Goal: Transaction & Acquisition: Obtain resource

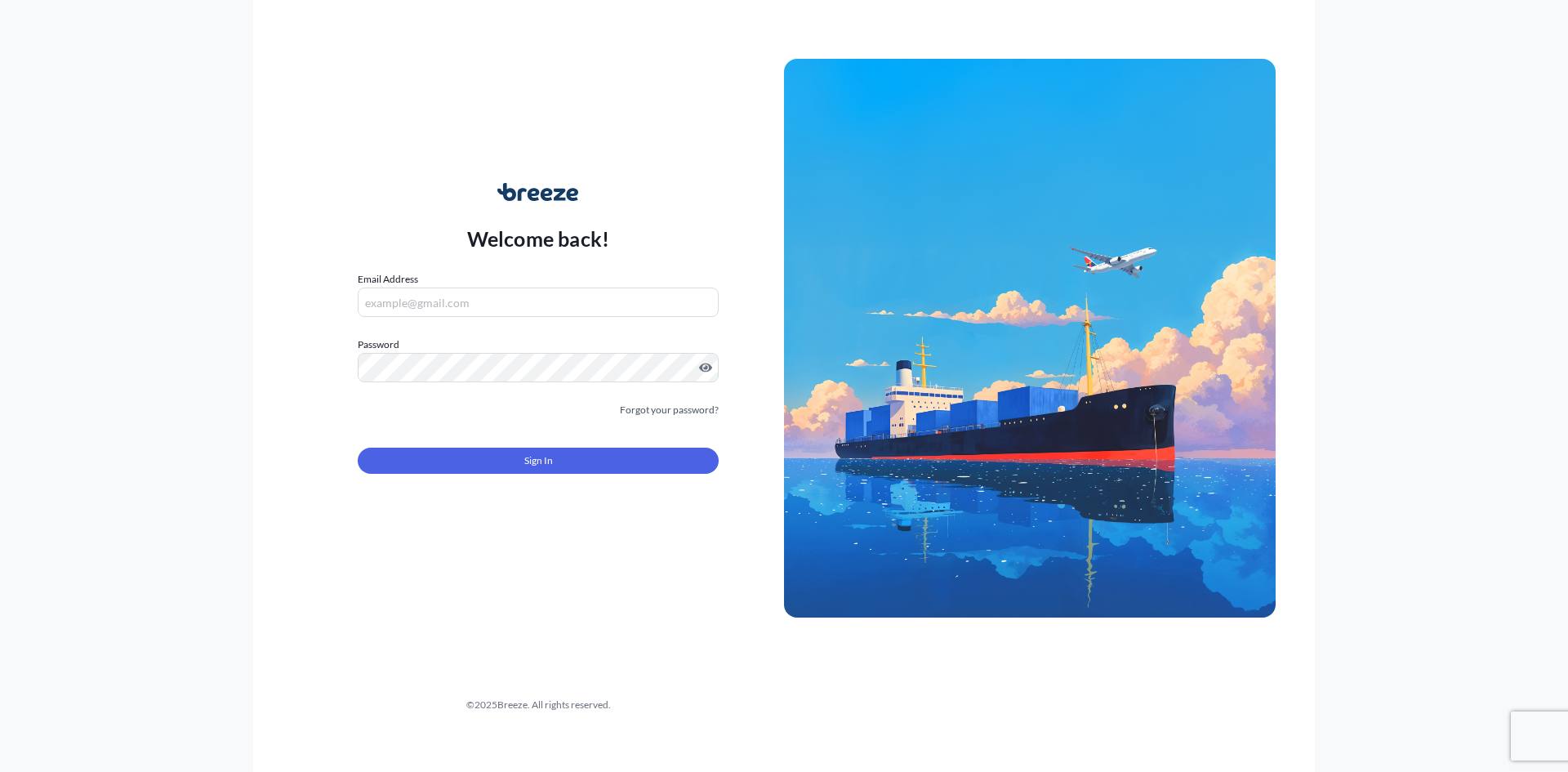
click at [621, 328] on form "Email Address Password Must include: Upper & lower case letters Symbols (!@#$) …" at bounding box center [538, 382] width 361 height 222
click at [591, 314] on input "Email Address" at bounding box center [538, 302] width 361 height 29
type input "[PERSON_NAME][EMAIL_ADDRESS][DOMAIN_NAME]"
click at [358, 448] on button "Sign In" at bounding box center [538, 461] width 361 height 26
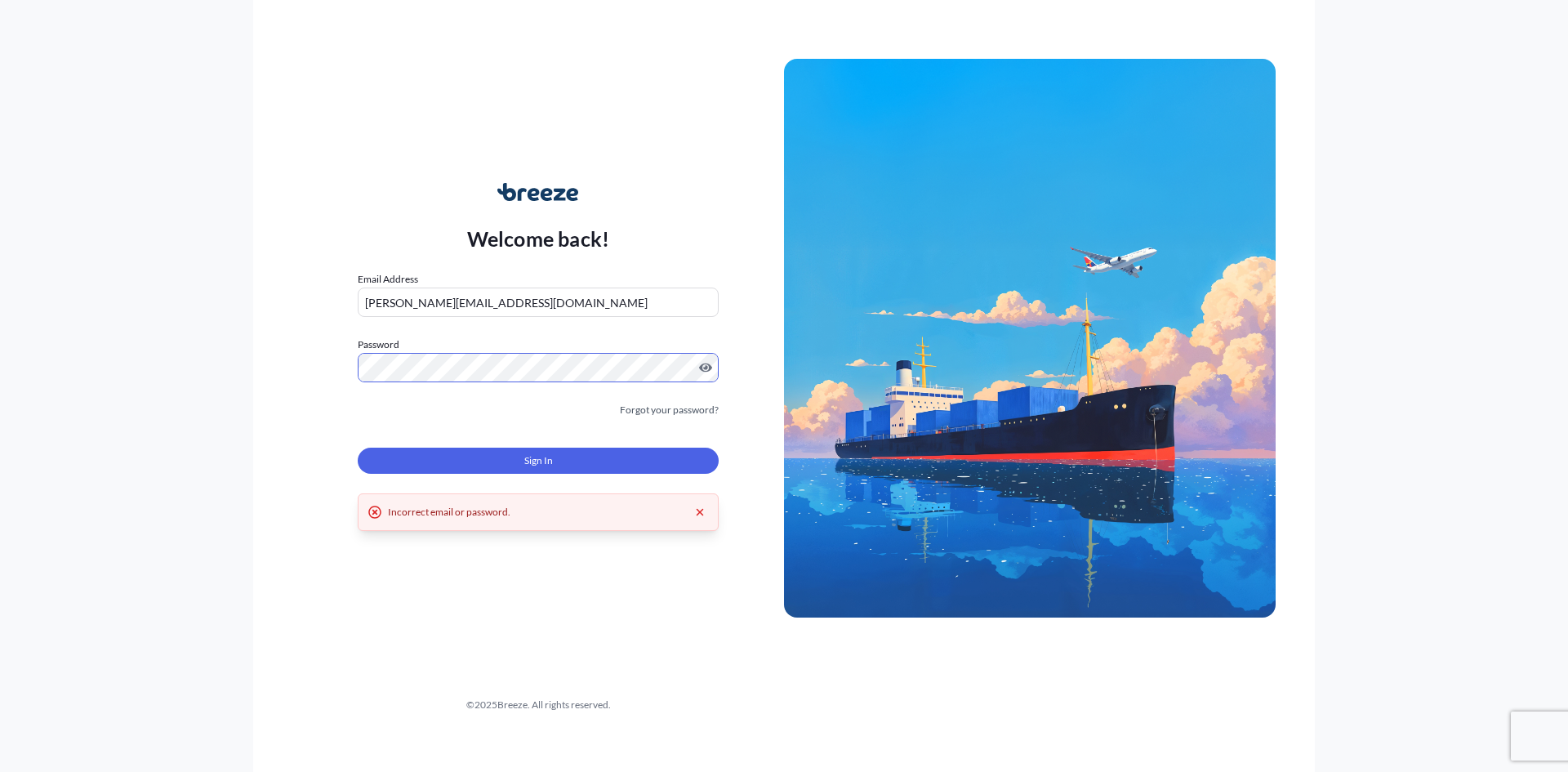
click at [266, 368] on div "Welcome back! Email Address [EMAIL_ADDRESS][DOMAIN_NAME] Password Must include:…" at bounding box center [784, 386] width 1062 height 772
click at [452, 455] on button "Sign In" at bounding box center [538, 461] width 361 height 26
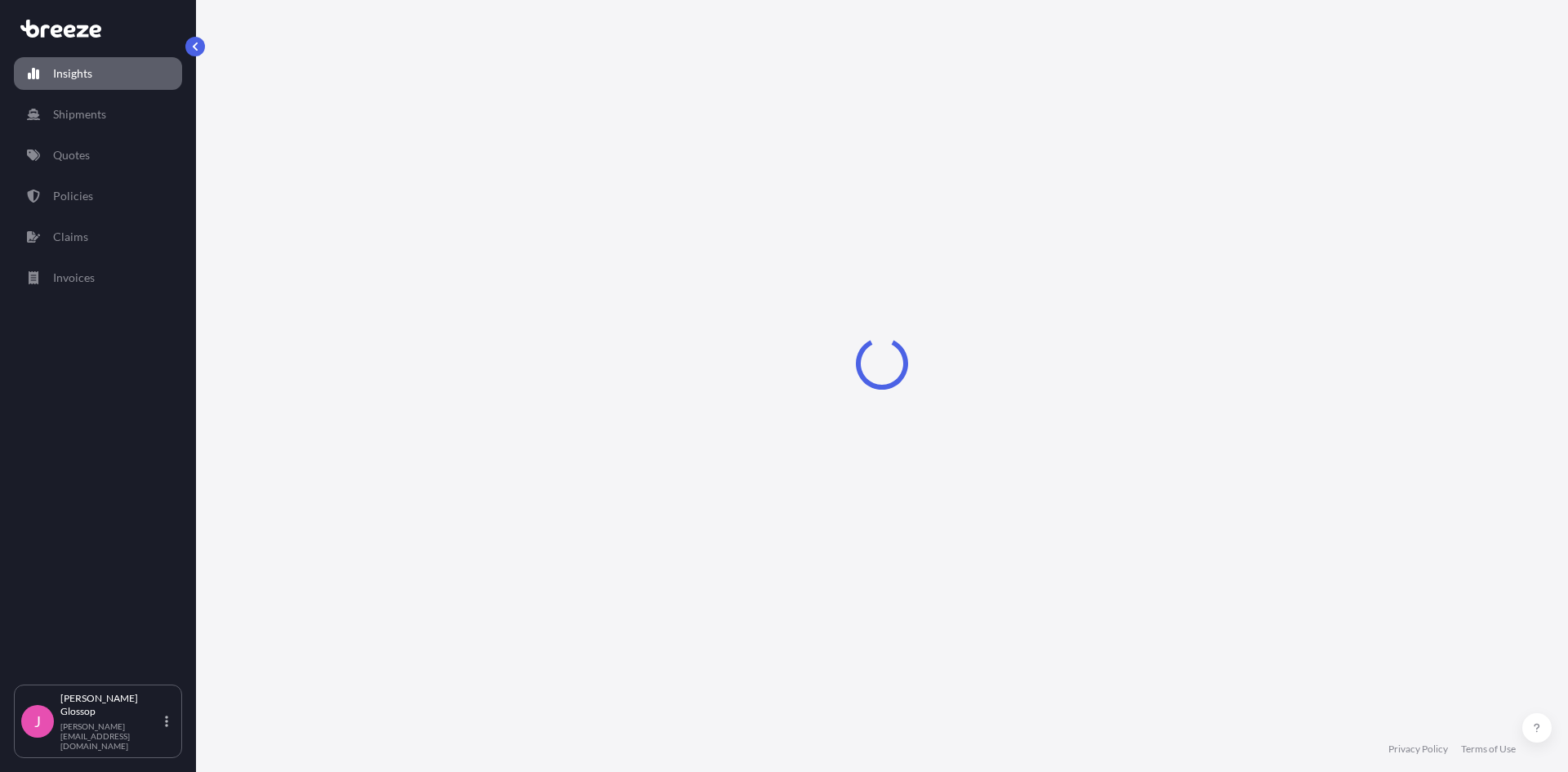
select select "2025"
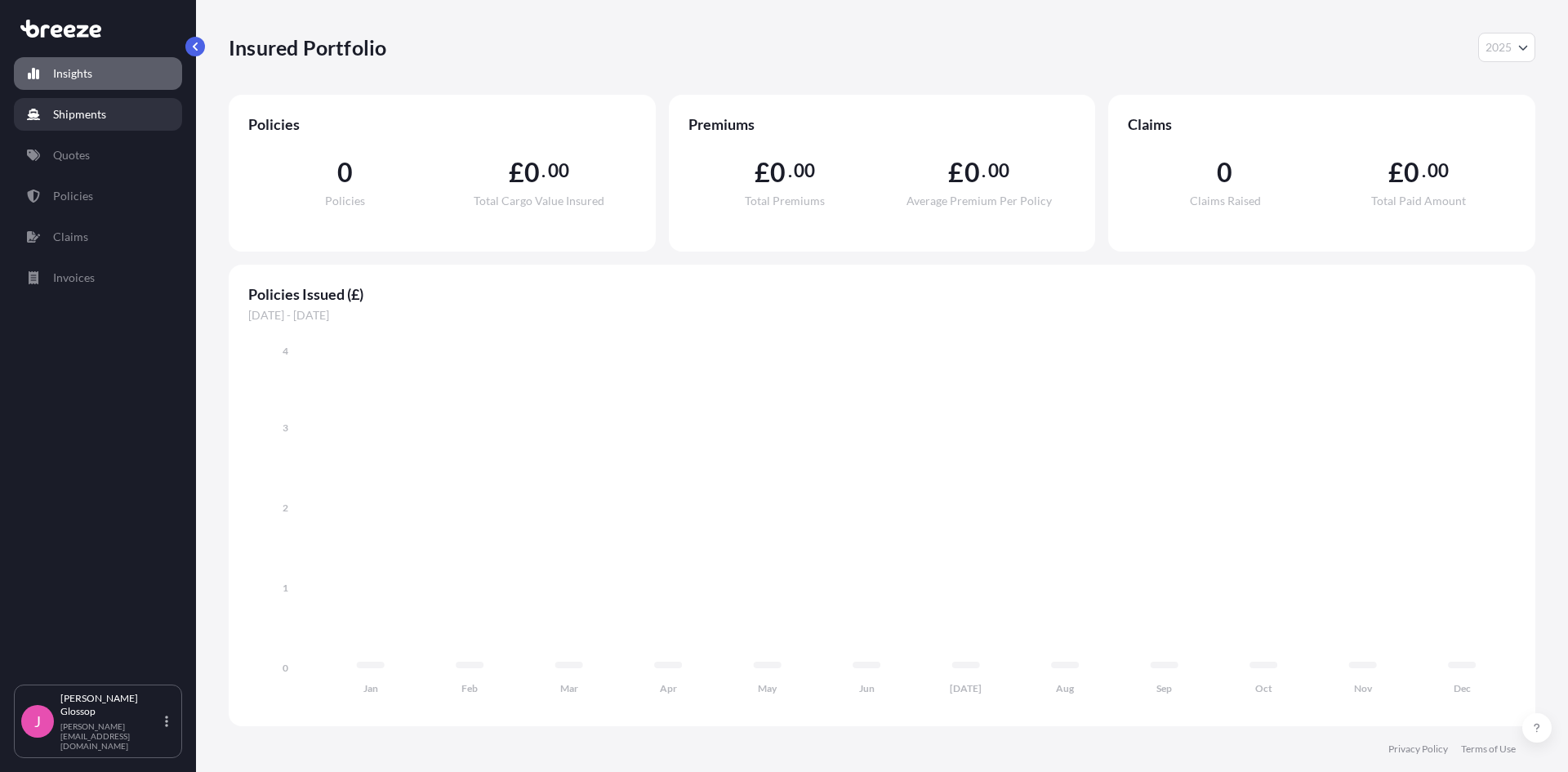
click at [99, 123] on link "Shipments" at bounding box center [98, 114] width 168 height 33
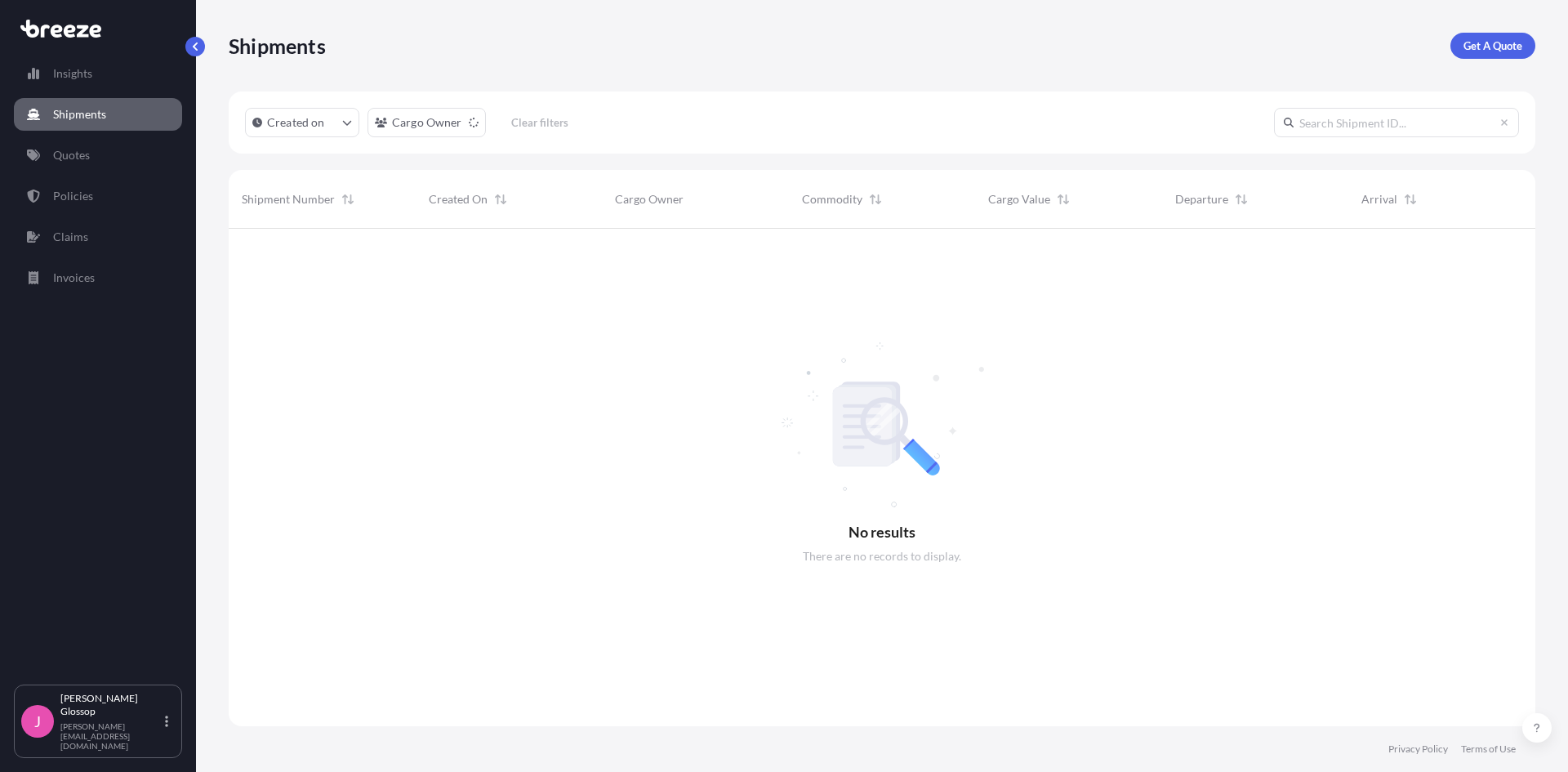
scroll to position [544, 1294]
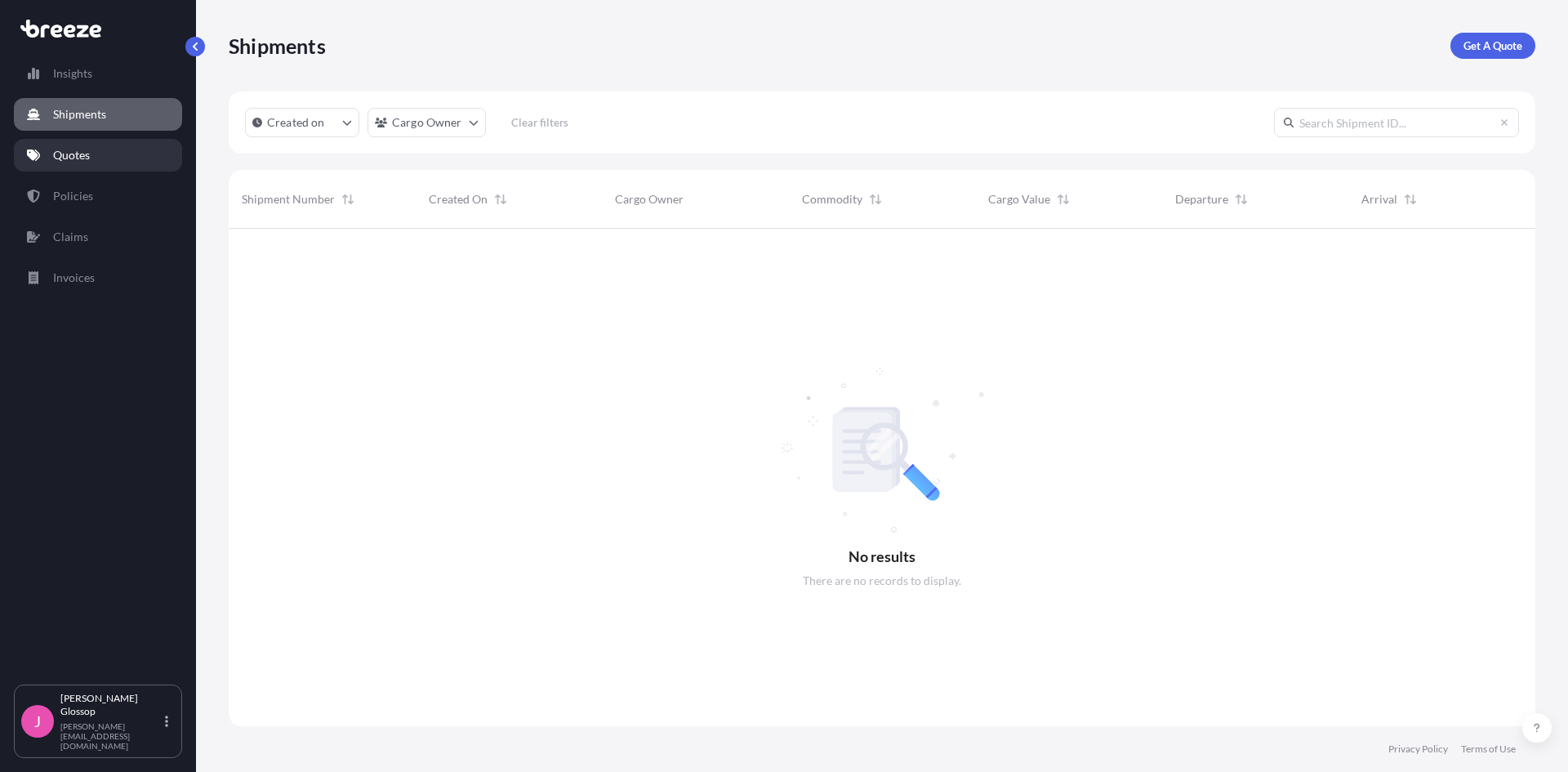
click at [94, 169] on link "Quotes" at bounding box center [98, 155] width 168 height 33
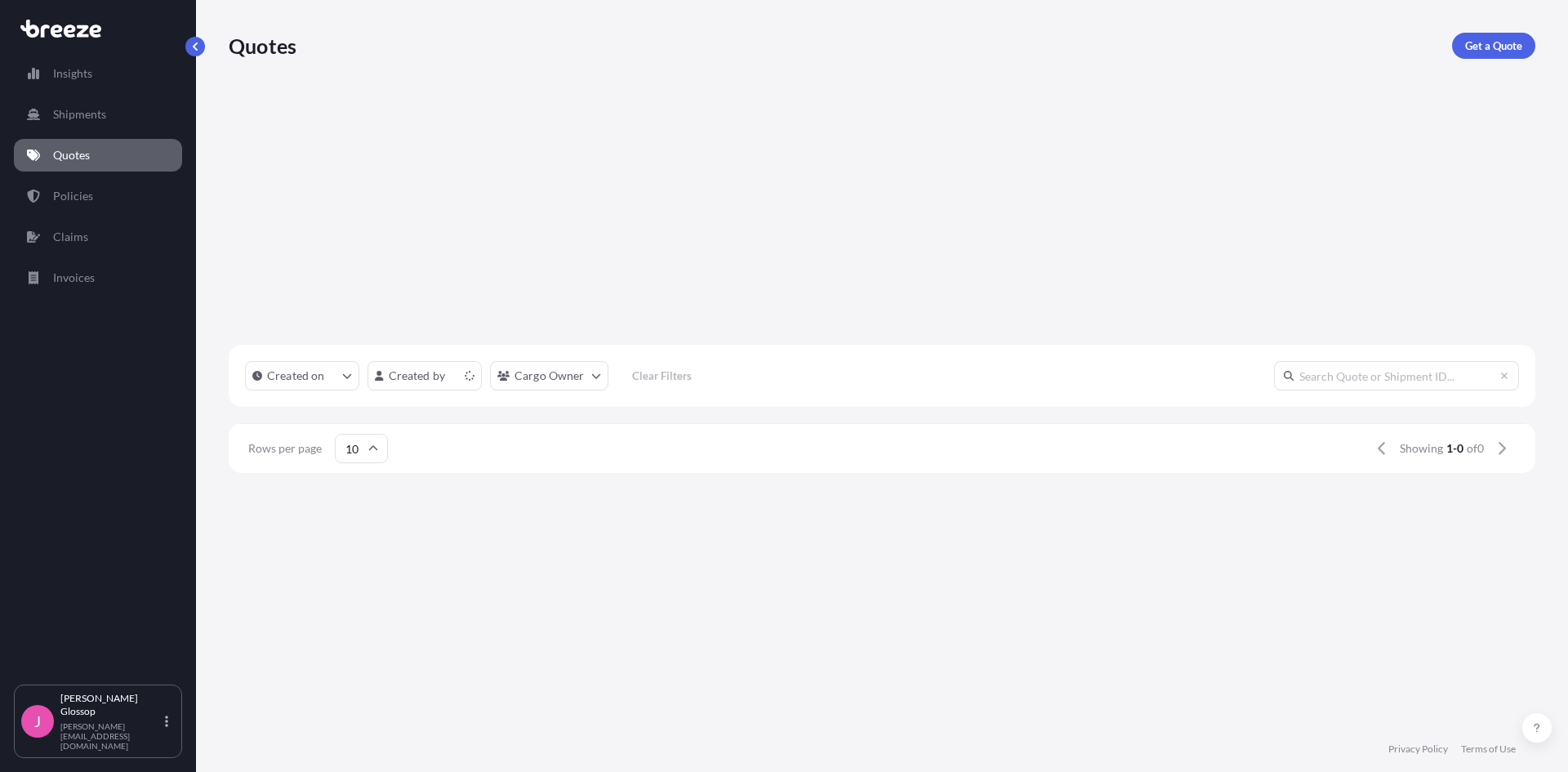
scroll to position [13, 13]
click at [1479, 49] on p "Get a Quote" at bounding box center [1494, 46] width 57 height 16
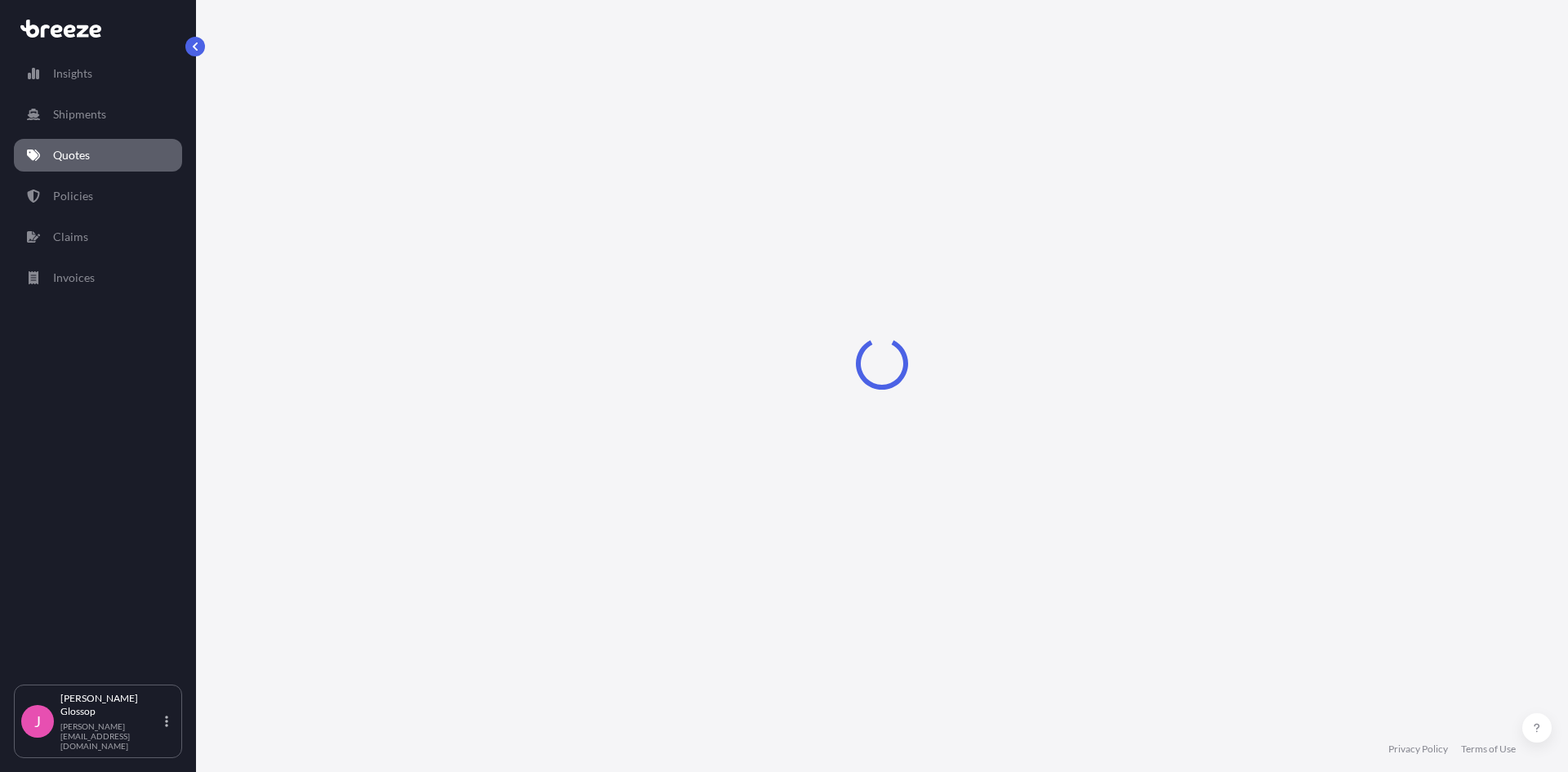
select select "Sea"
select select "1"
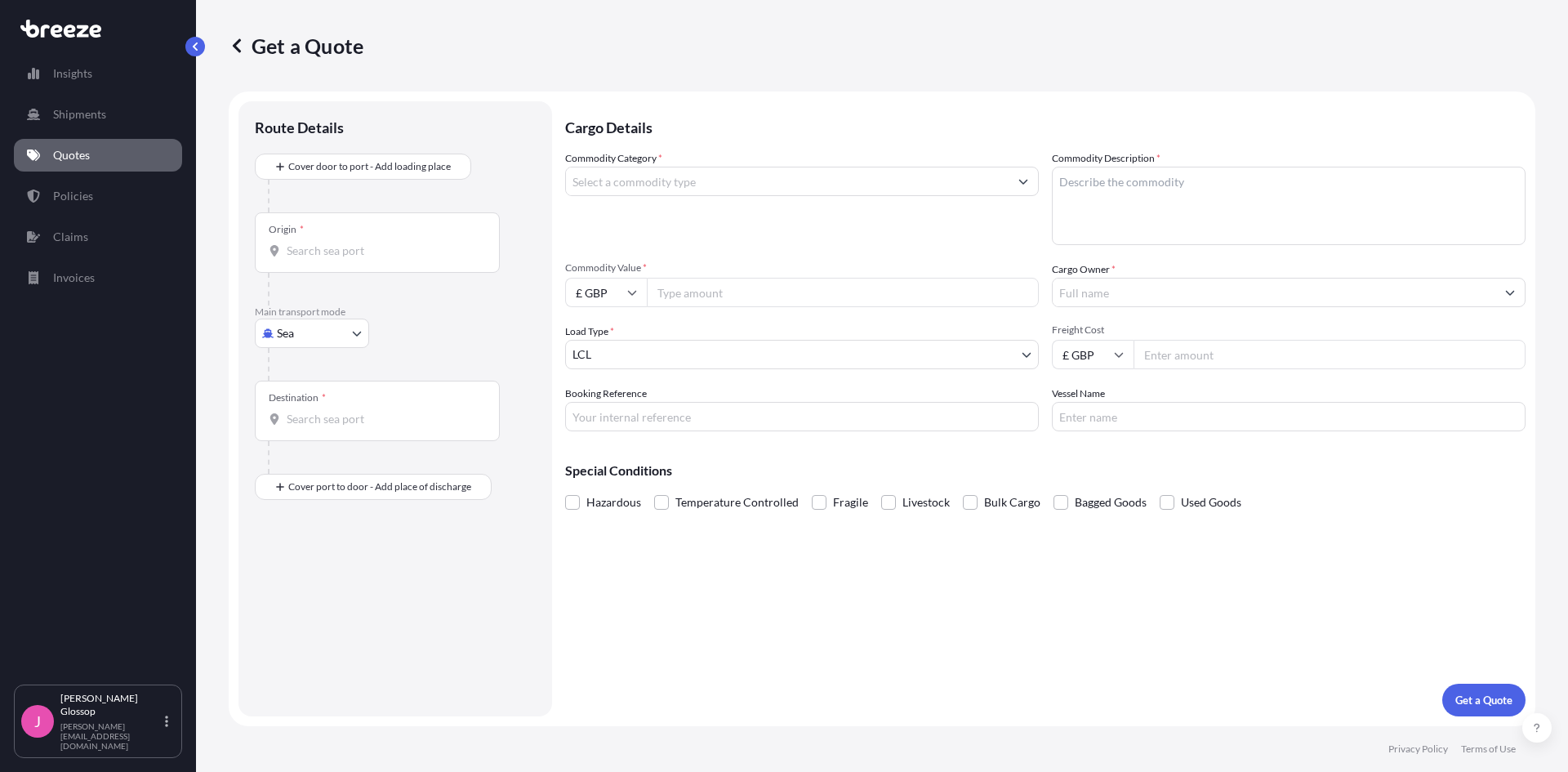
drag, startPoint x: 271, startPoint y: 140, endPoint x: 283, endPoint y: 149, distance: 15.0
click at [271, 140] on div "Route Details" at bounding box center [395, 136] width 281 height 36
click at [319, 181] on div "Cover door to port - Add loading place" at bounding box center [363, 167] width 189 height 29
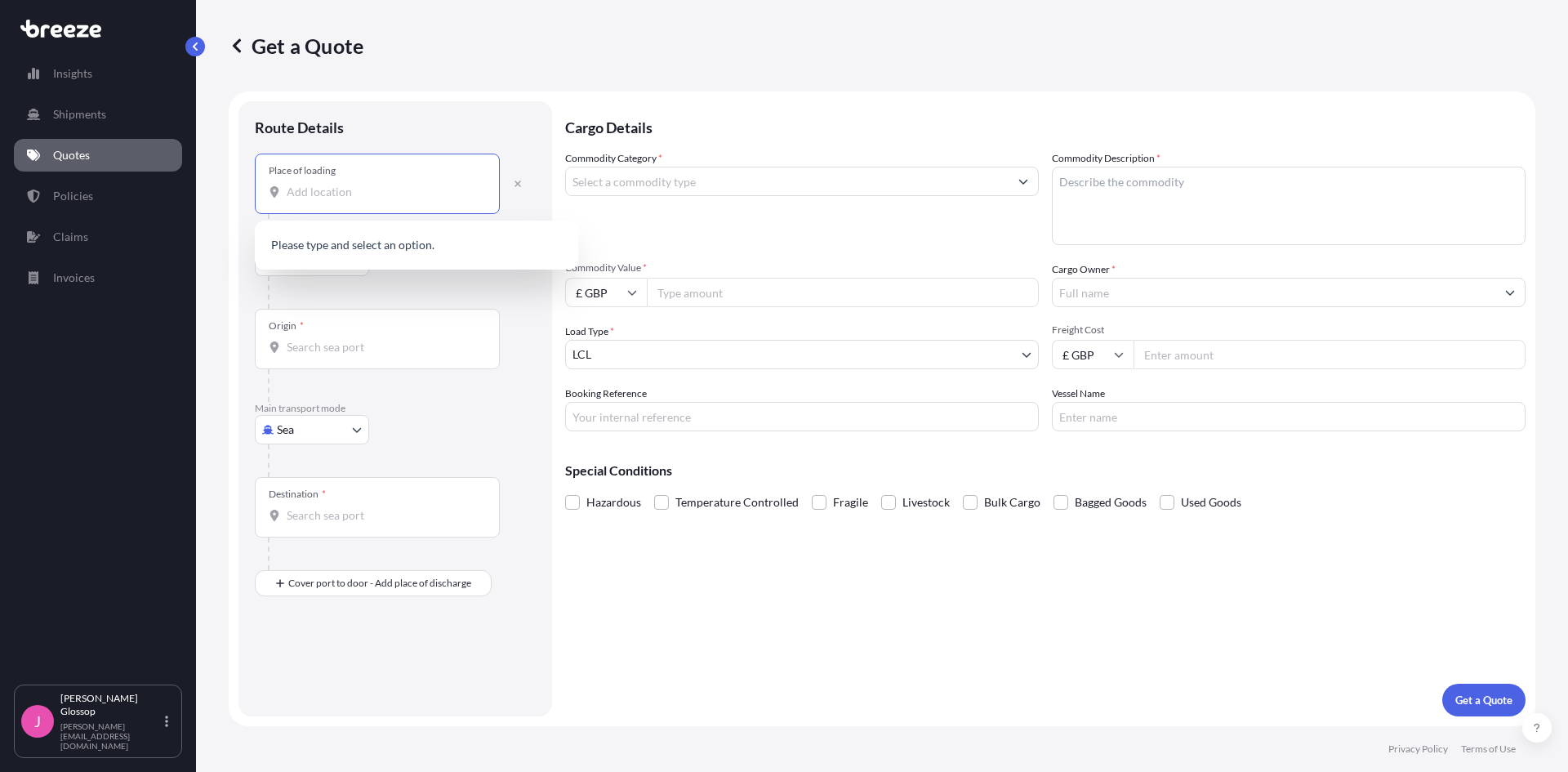
click at [351, 186] on input "Place of loading" at bounding box center [383, 192] width 193 height 16
click at [313, 184] on input "Place of loading" at bounding box center [383, 192] width 193 height 16
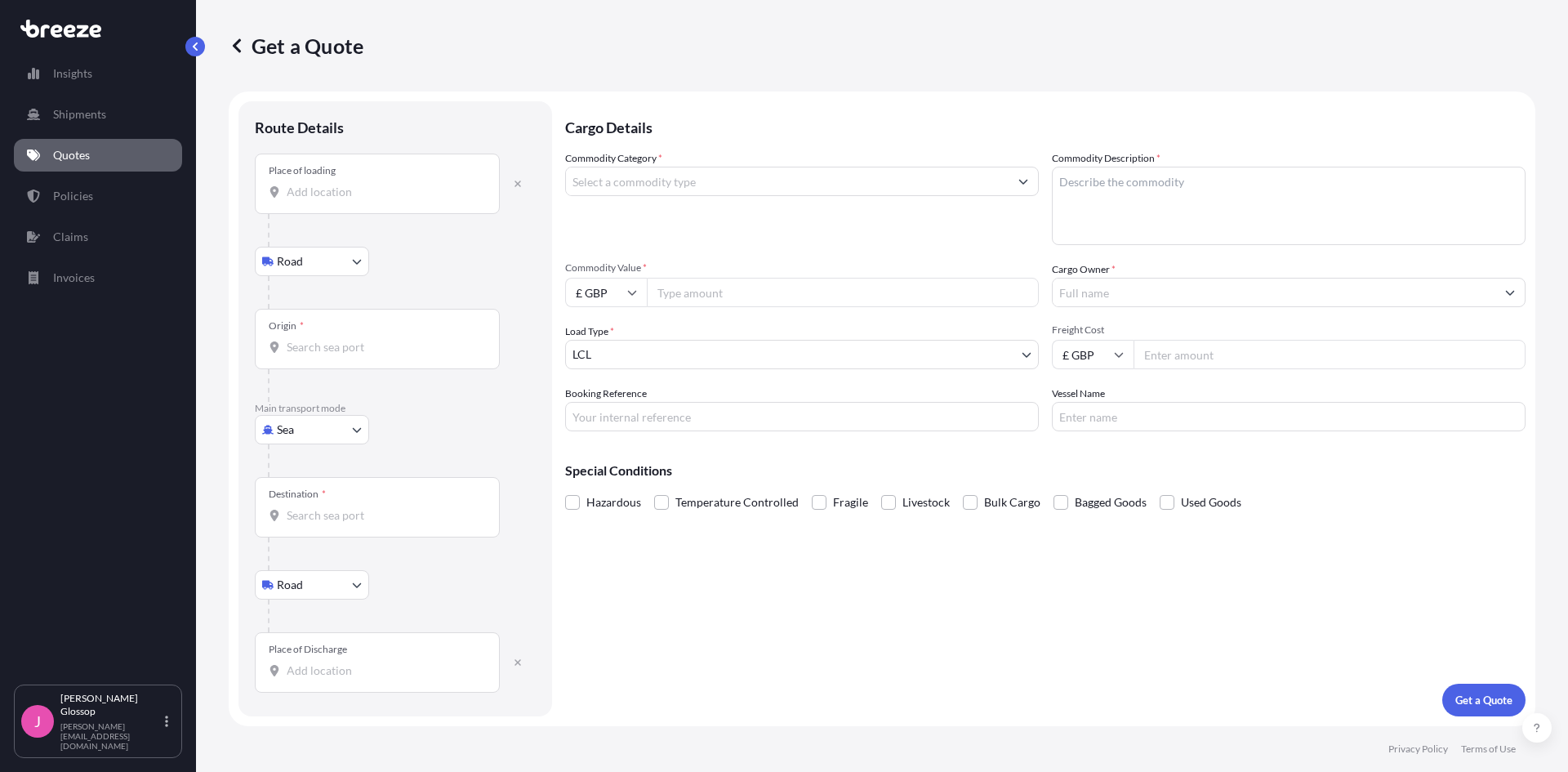
click at [348, 182] on div "Place of loading" at bounding box center [377, 184] width 245 height 60
click at [348, 184] on input "Place of loading" at bounding box center [383, 192] width 193 height 16
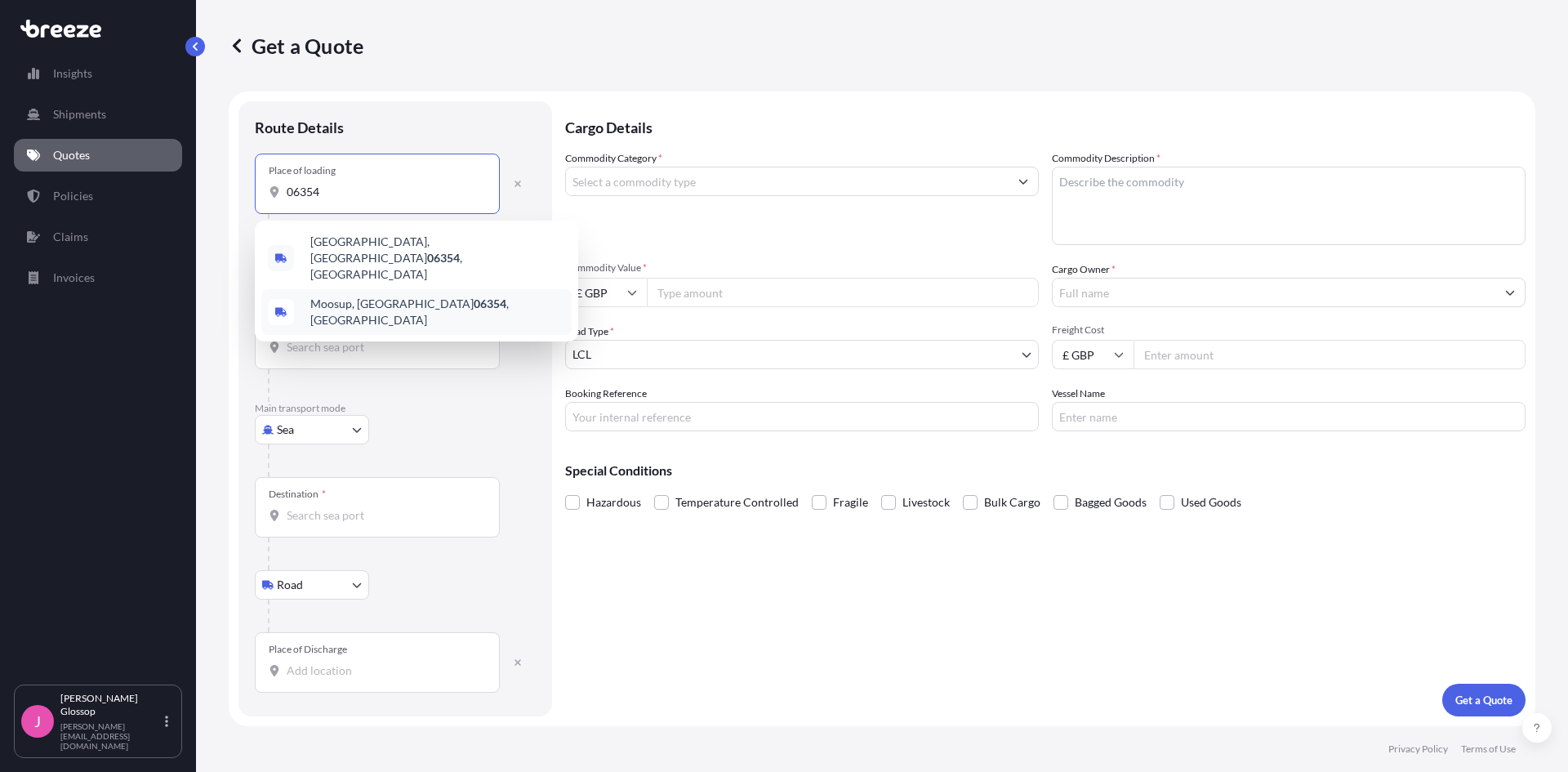
click at [409, 289] on div "Moosup, CT 06354 , [GEOGRAPHIC_DATA]" at bounding box center [417, 312] width 310 height 46
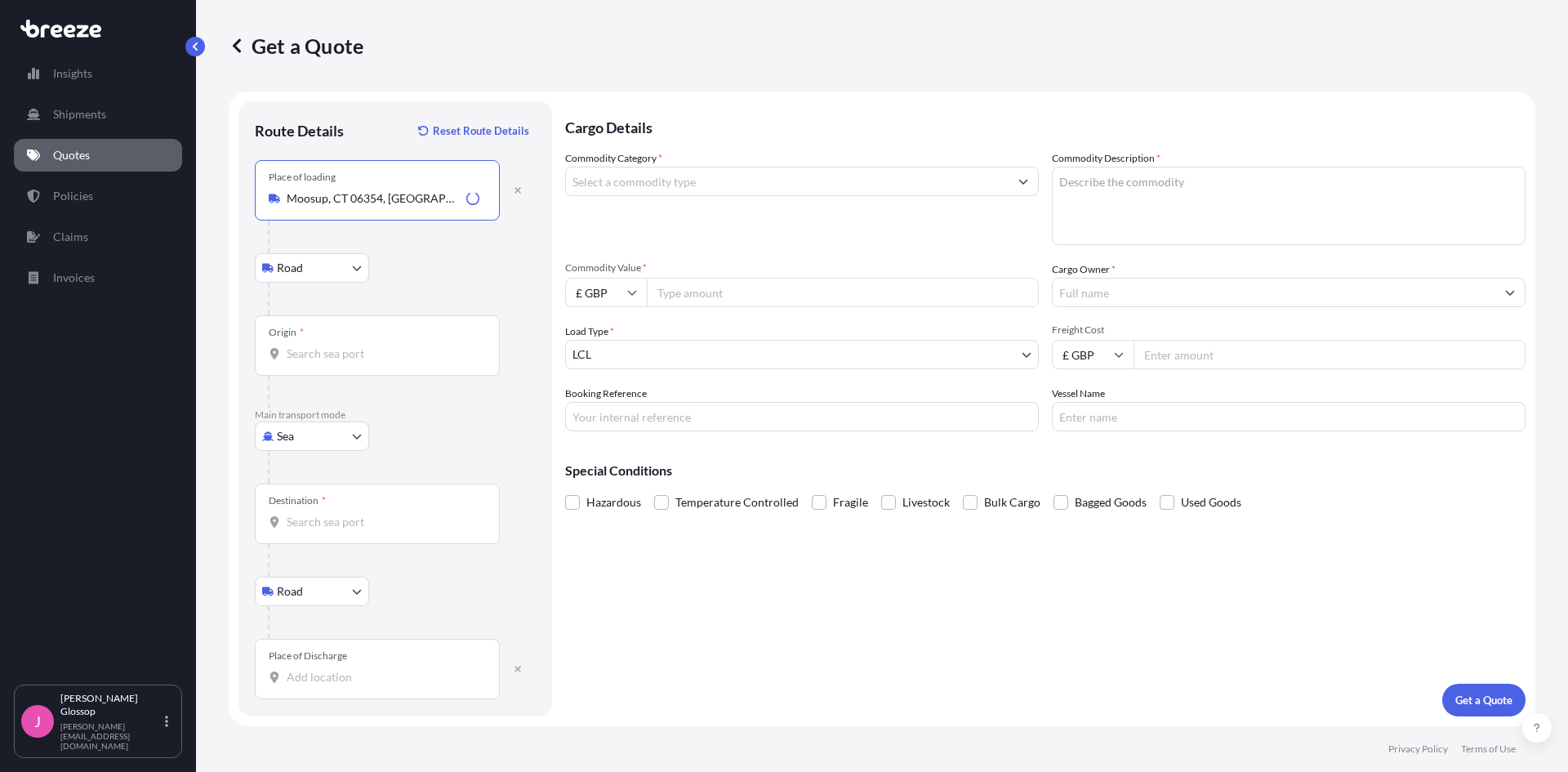
type input "Moosup, CT 06354, [GEOGRAPHIC_DATA]"
click at [397, 362] on div "Origin *" at bounding box center [377, 346] width 245 height 60
click at [397, 362] on input "Origin *" at bounding box center [383, 354] width 193 height 16
click at [363, 685] on input "Place of Discharge" at bounding box center [383, 677] width 193 height 16
click at [376, 720] on div "Worksop S81 7DJ , [GEOGRAPHIC_DATA]" at bounding box center [417, 732] width 310 height 39
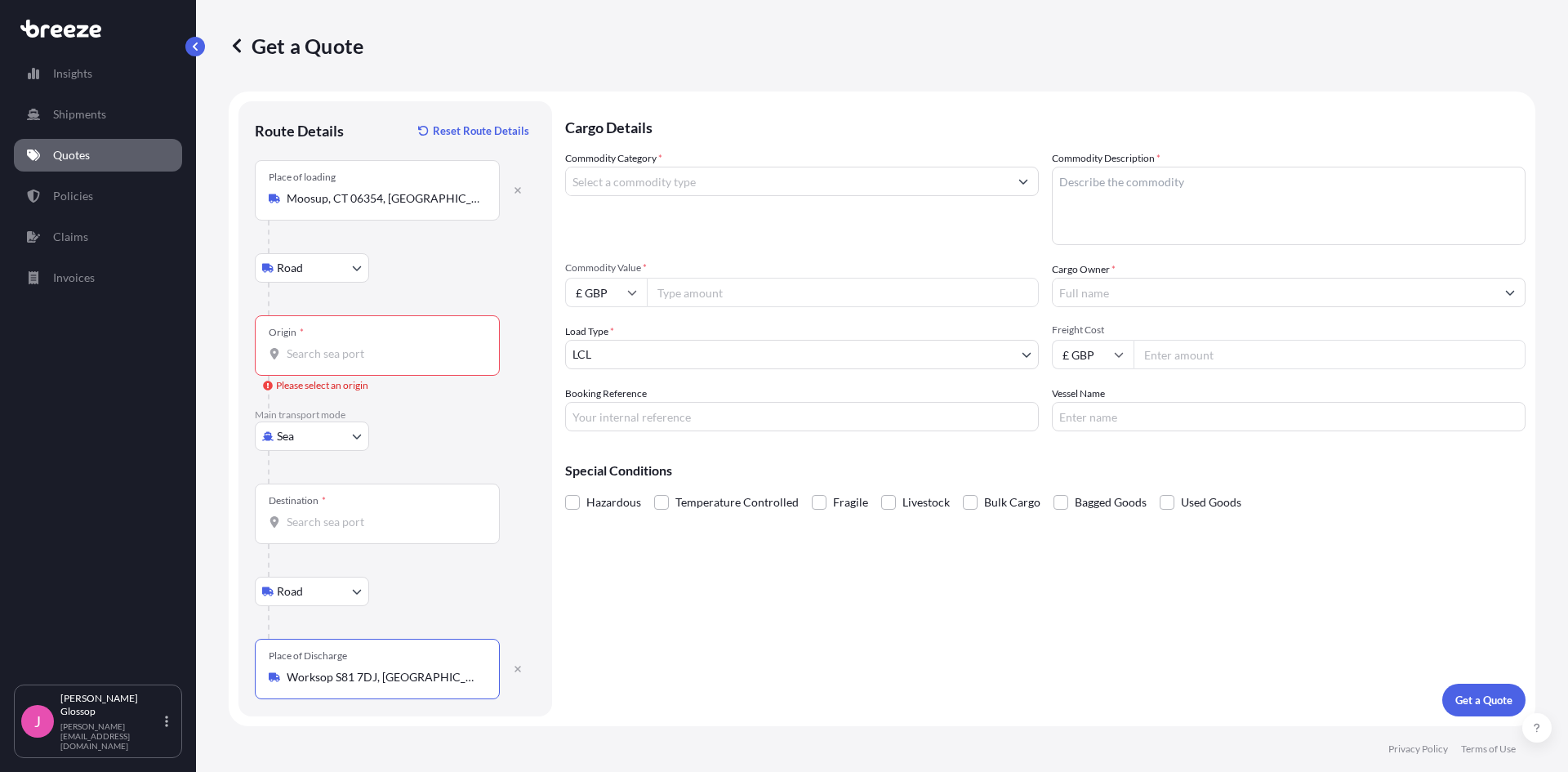
type input "Worksop S81 7DJ, [GEOGRAPHIC_DATA]"
click at [335, 359] on input "Origin * Please select an origin" at bounding box center [383, 354] width 193 height 16
type input "x"
type input "USNYC - [US_STATE], [GEOGRAPHIC_DATA]"
click at [334, 513] on div "Destination *" at bounding box center [377, 514] width 245 height 60
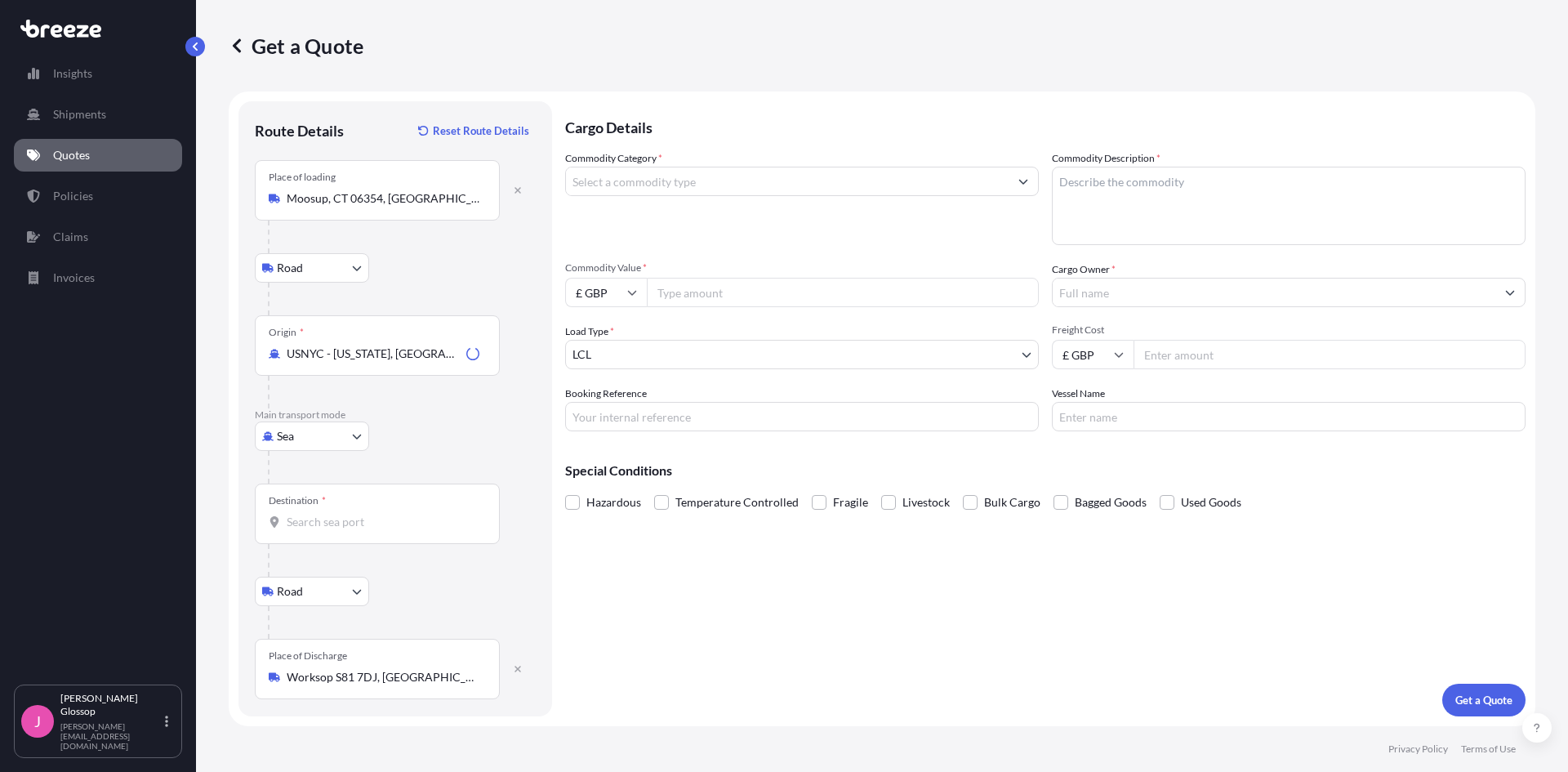
click at [334, 514] on input "Destination *" at bounding box center [383, 522] width 193 height 16
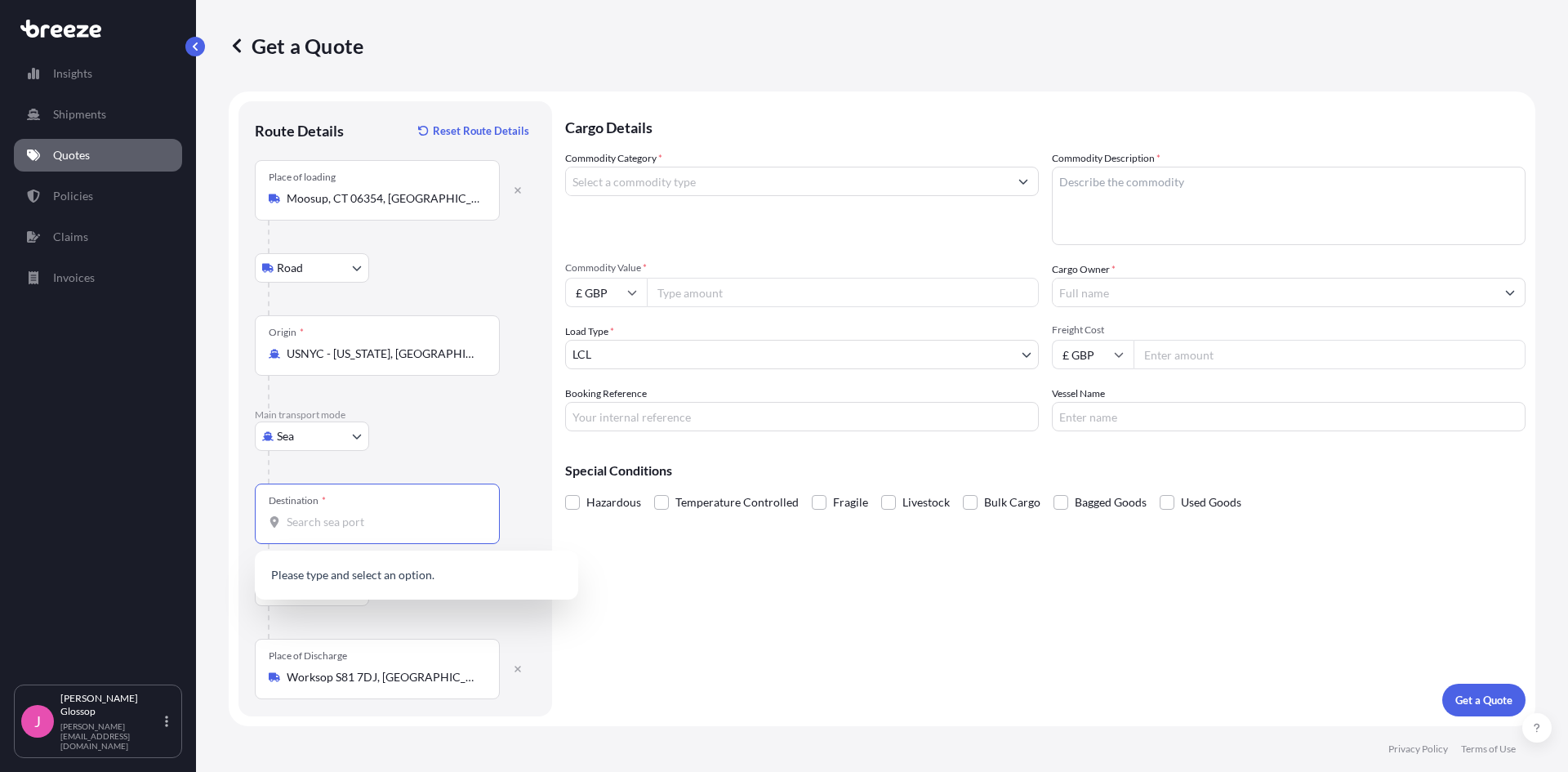
click at [344, 517] on input "Destination *" at bounding box center [383, 522] width 193 height 16
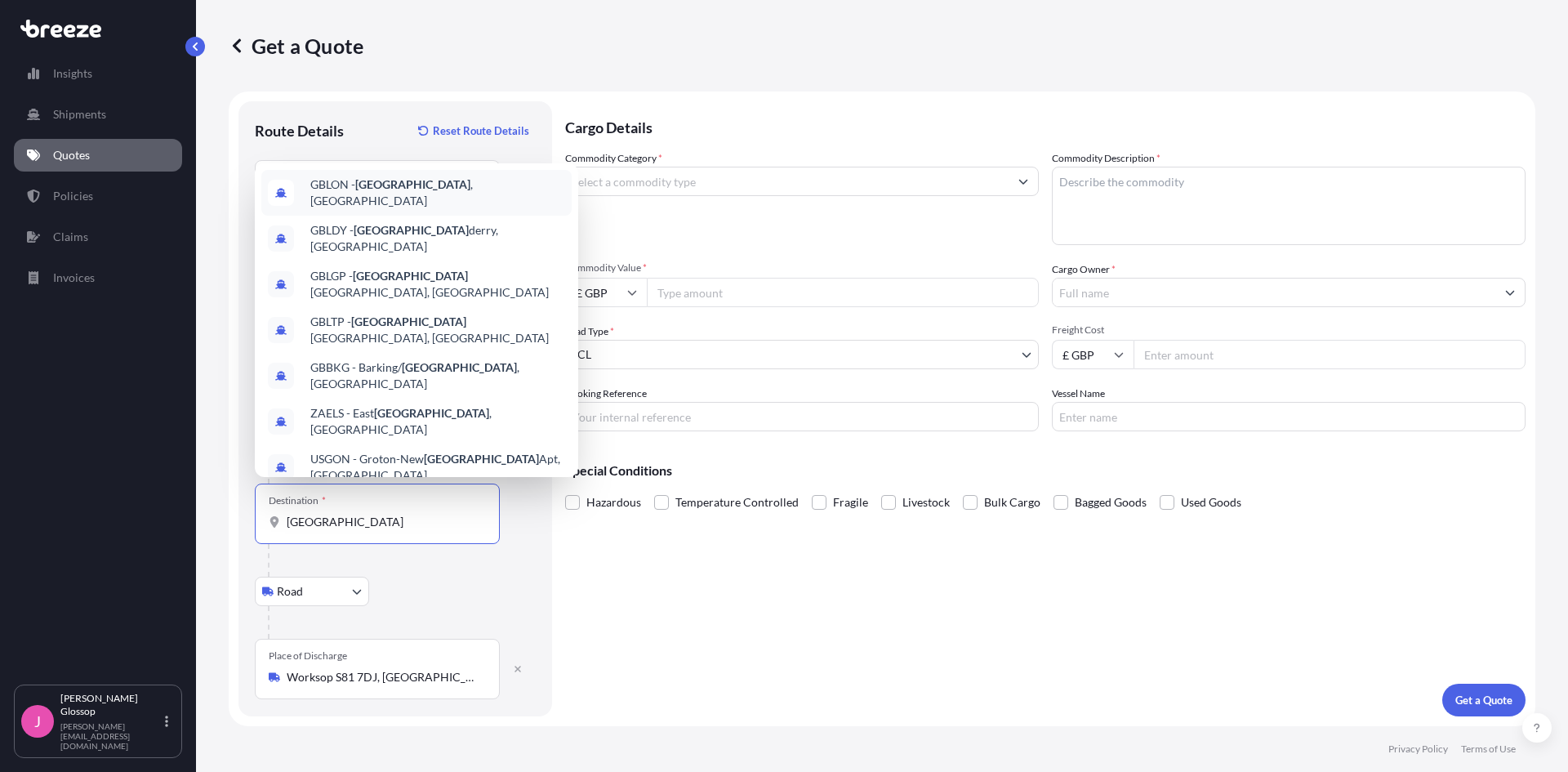
click at [436, 198] on div "GBLON - [GEOGRAPHIC_DATA] , [GEOGRAPHIC_DATA]" at bounding box center [417, 193] width 310 height 46
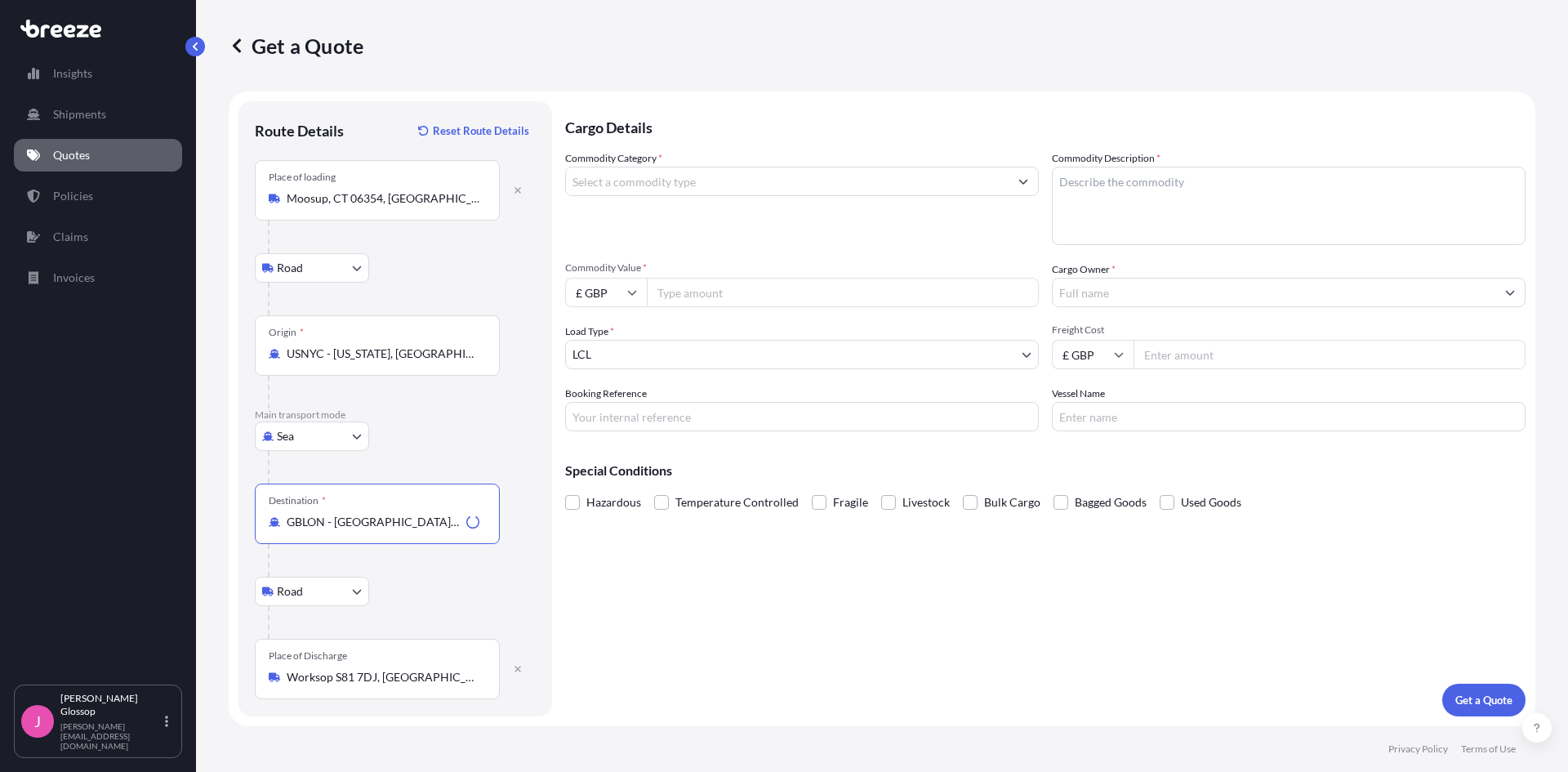
type input "GBLON - [GEOGRAPHIC_DATA], [GEOGRAPHIC_DATA]"
click at [799, 201] on div "Commodity Category *" at bounding box center [802, 198] width 474 height 95
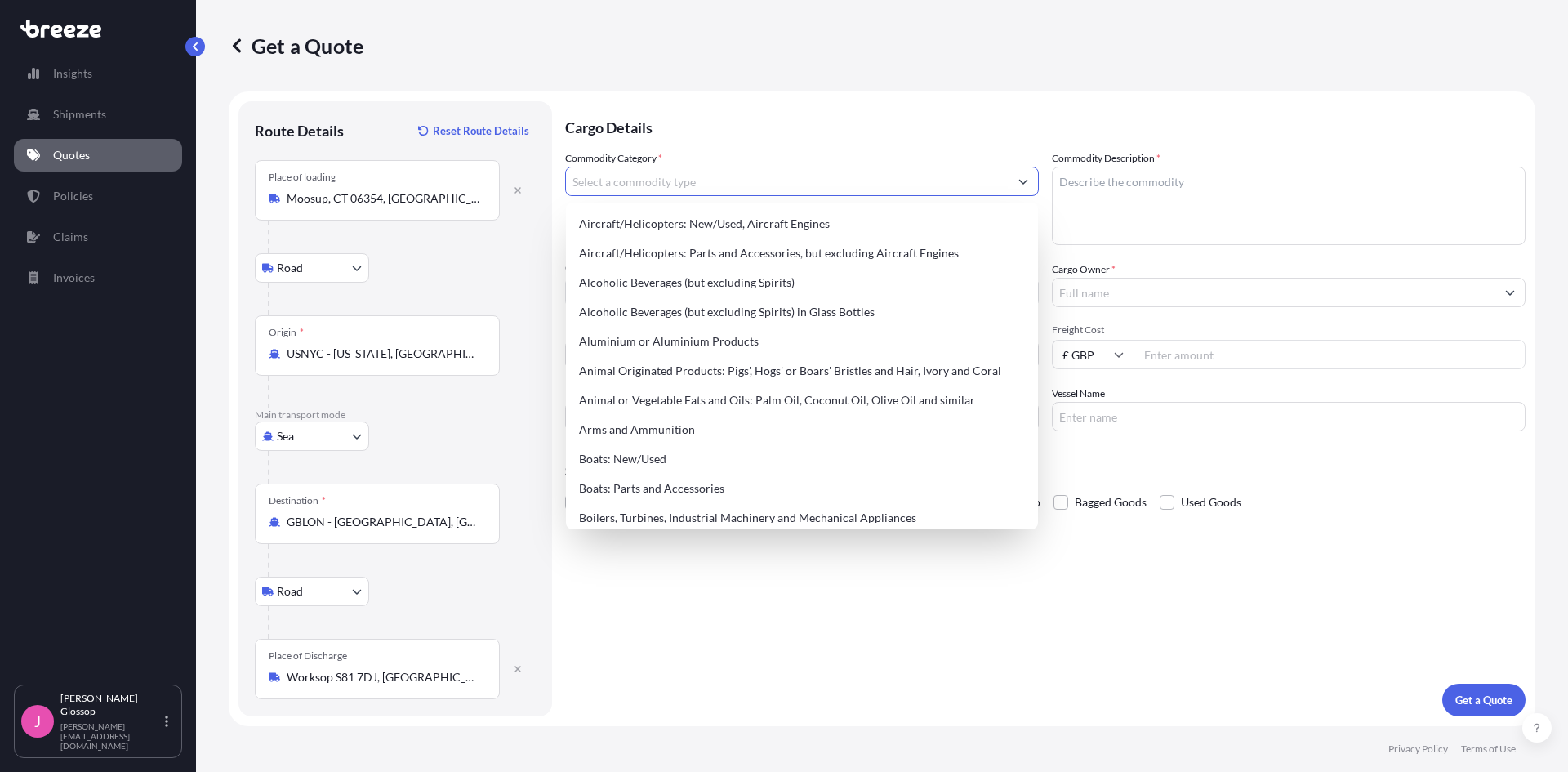
click at [799, 194] on input "Commodity Category *" at bounding box center [788, 181] width 443 height 29
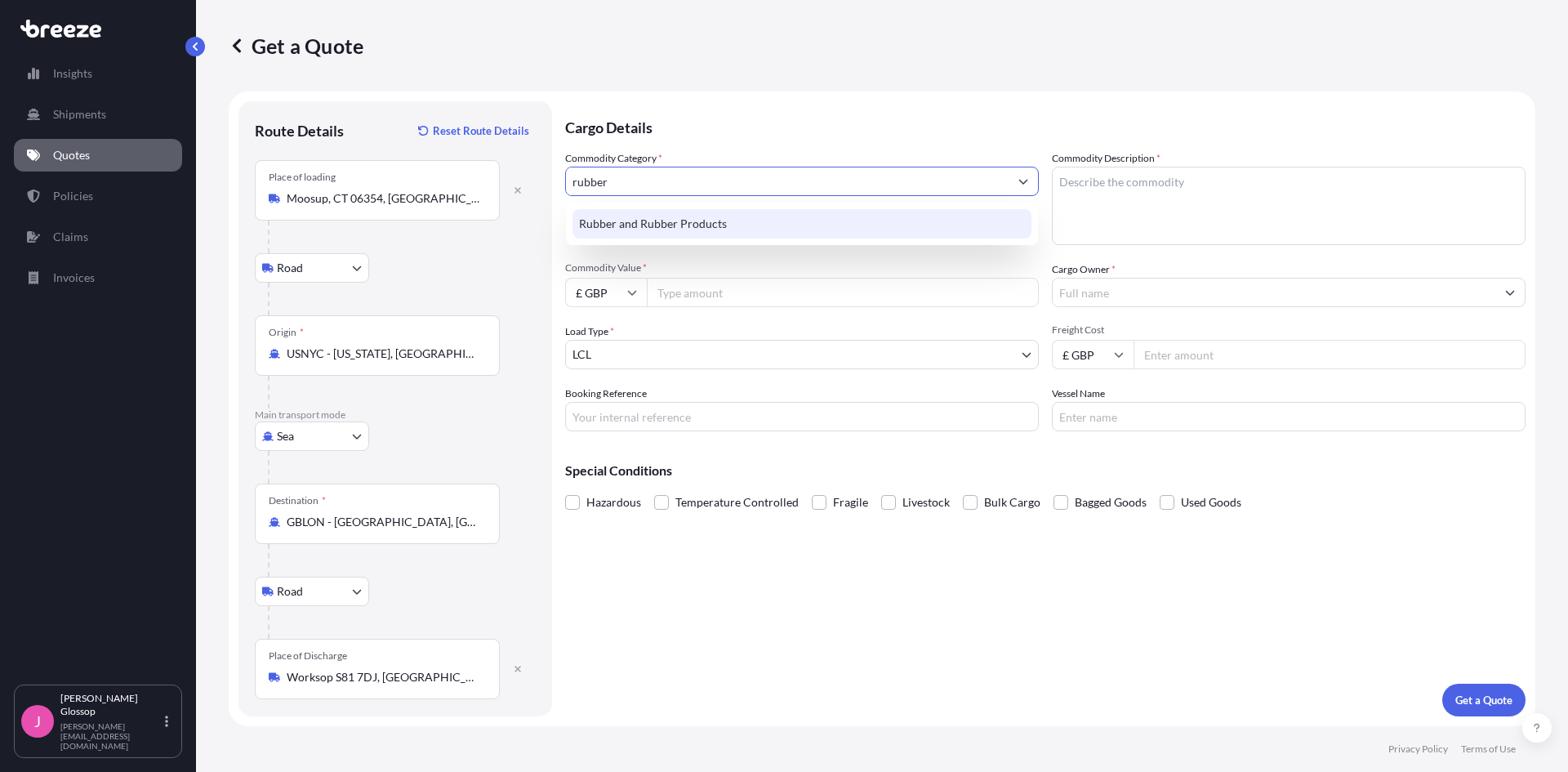
click at [725, 215] on div "Rubber and Rubber Products" at bounding box center [802, 224] width 459 height 29
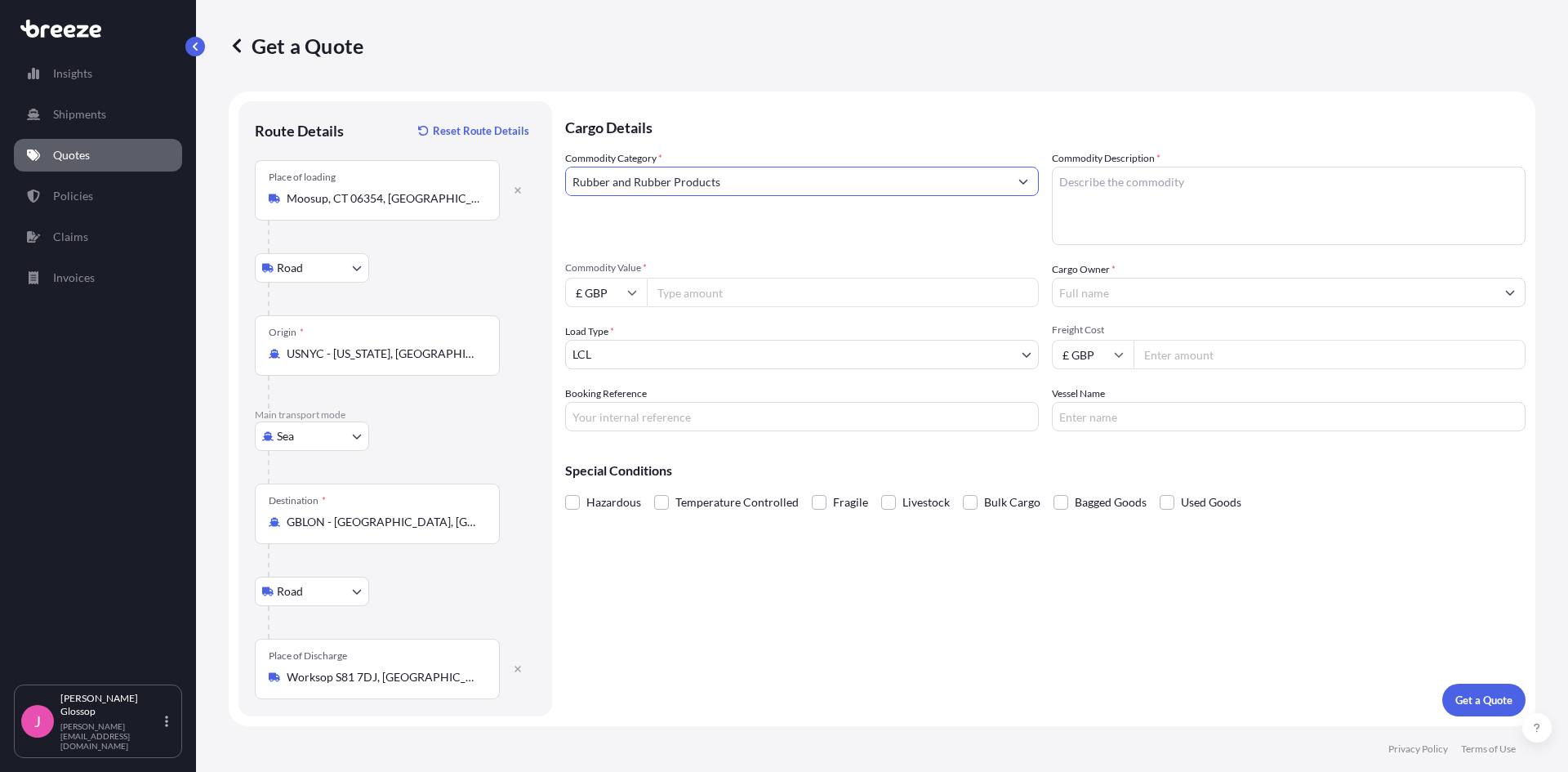
type input "Rubber and Rubber Products"
click at [1204, 196] on textarea "Commodity Description *" at bounding box center [1289, 206] width 474 height 78
type textarea "Rubber articles"
click at [696, 300] on input "Commodity Value *" at bounding box center [843, 292] width 392 height 29
click at [614, 295] on input "£ GBP" at bounding box center [606, 292] width 82 height 29
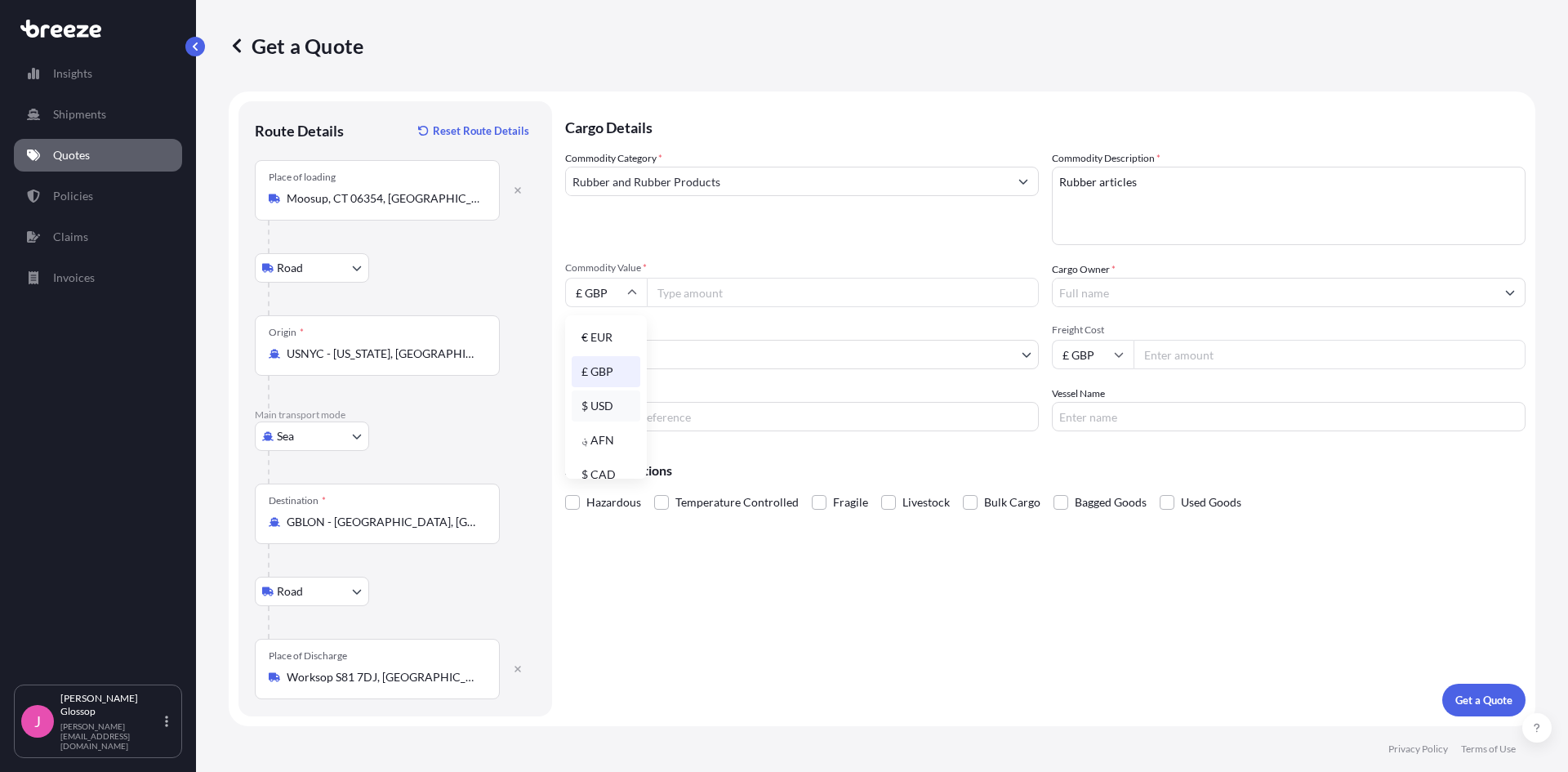
click at [615, 397] on div "$ USD" at bounding box center [606, 406] width 69 height 31
type input "$ USD"
click at [720, 287] on input "Commodity Value *" at bounding box center [843, 292] width 392 height 29
type input "15778.58"
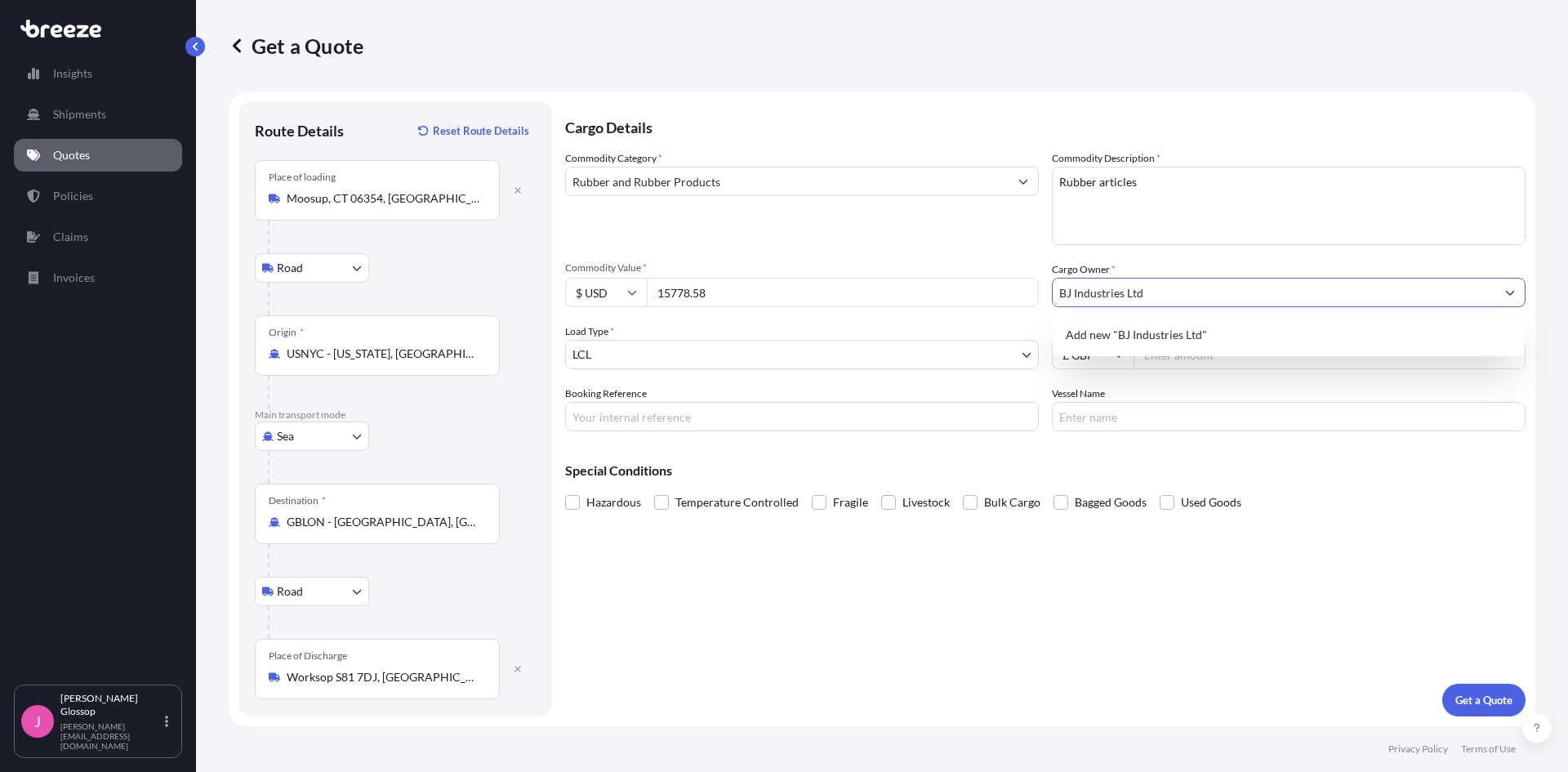
type input "BJ Industries Ltd"
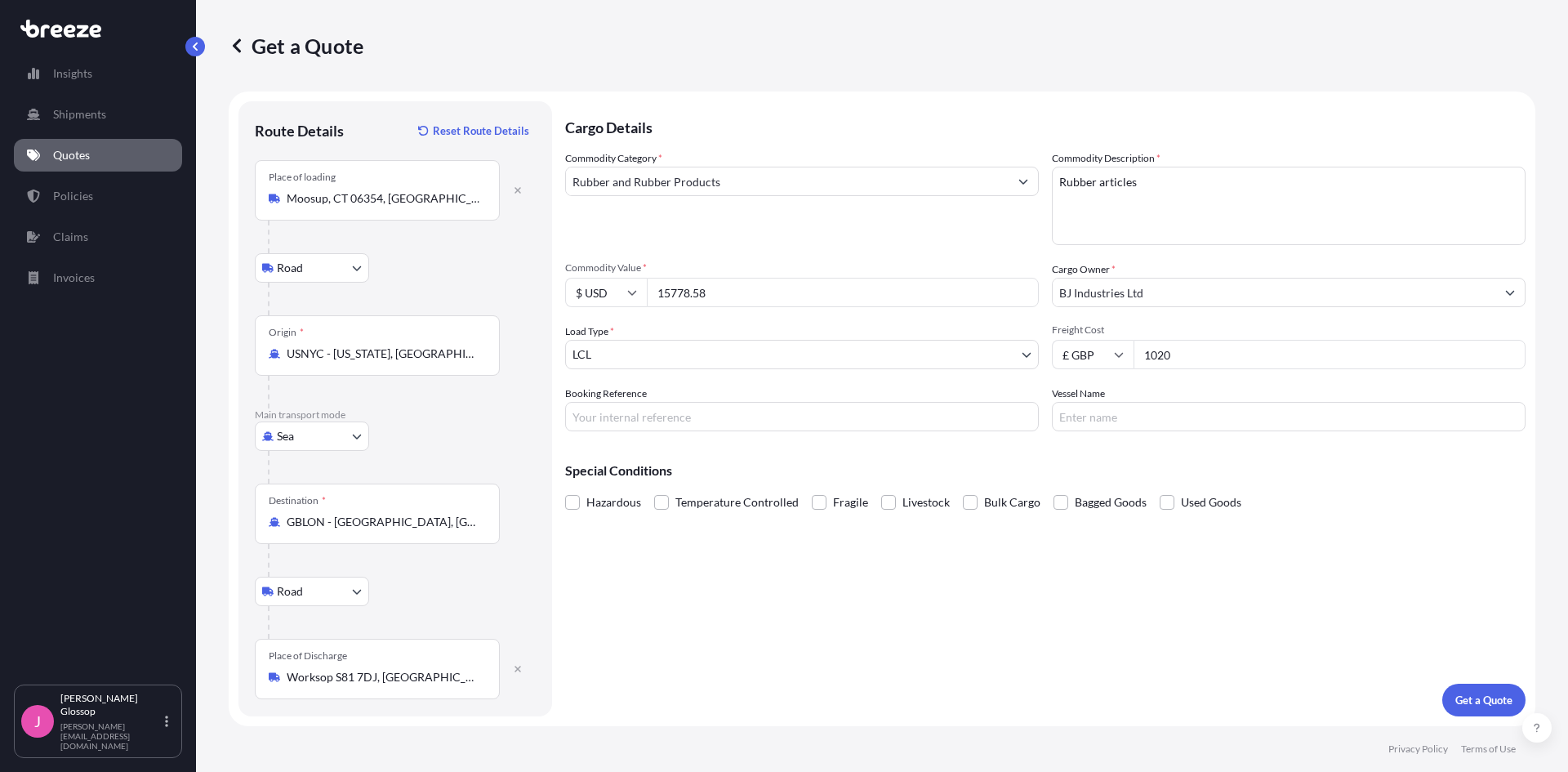
type input "1020"
click at [1481, 683] on div "Cargo Details Commodity Category * Rubber and Rubber Products Commodity Descrip…" at bounding box center [1046, 408] width 961 height 615
click at [1476, 694] on p "Get a Quote" at bounding box center [1484, 700] width 57 height 16
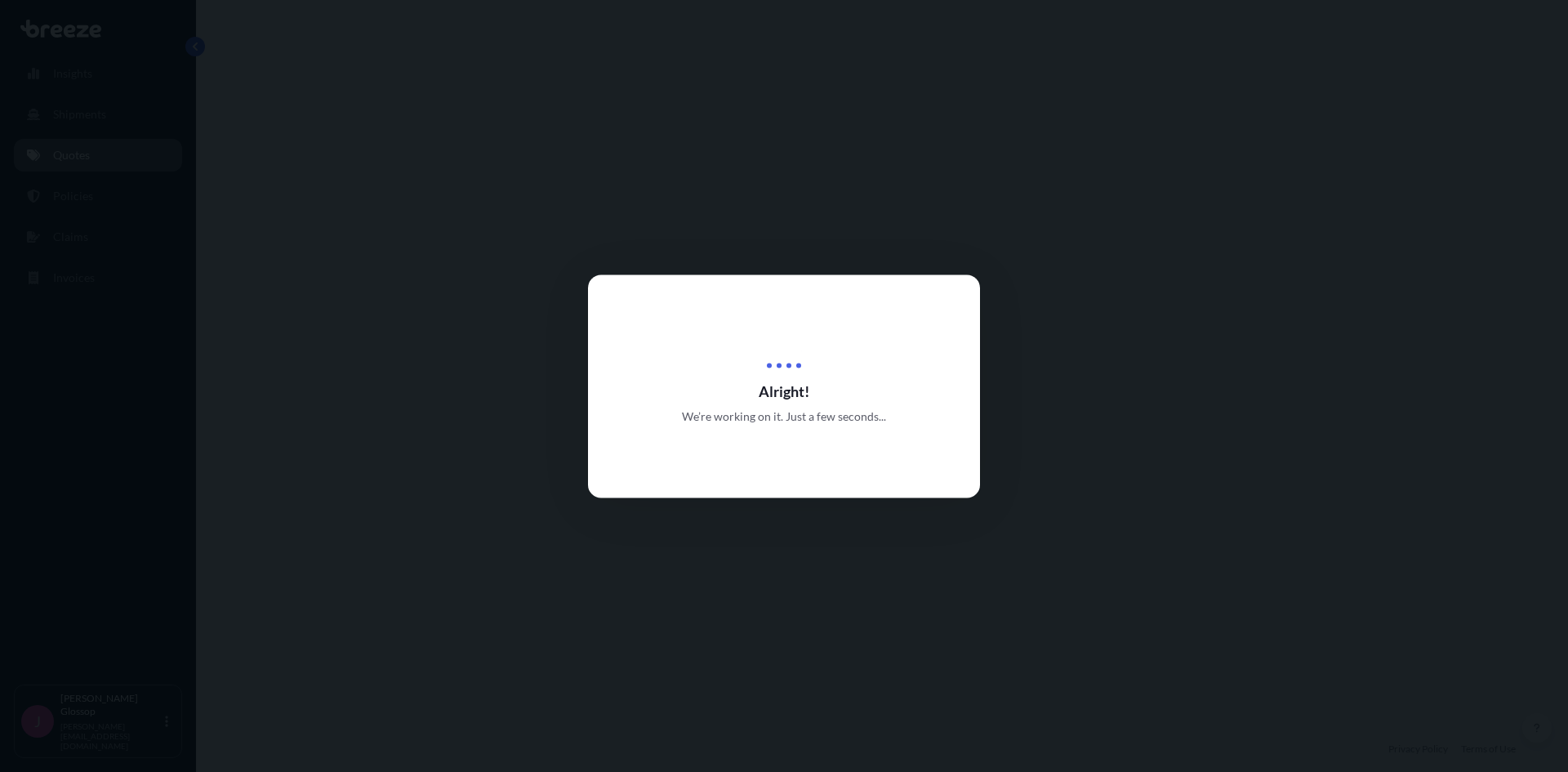
select select "Road"
select select "Sea"
select select "Road"
select select "1"
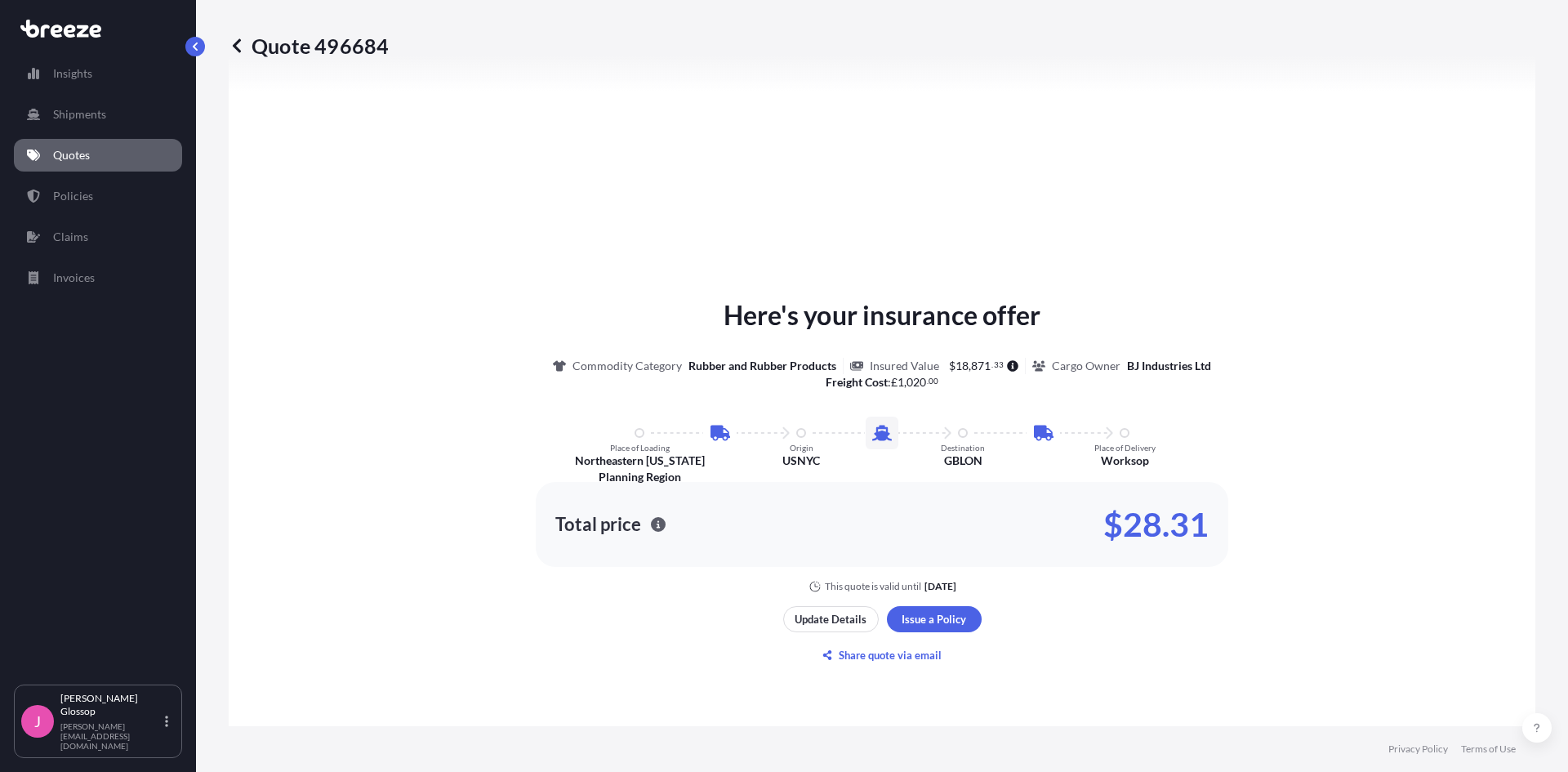
scroll to position [776, 0]
